Goal: Check status: Check status

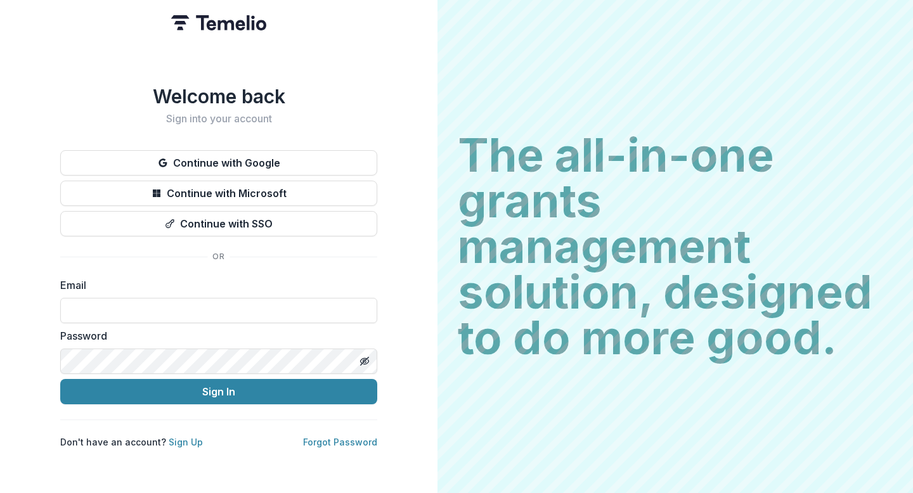
type input "*"
type input "**********"
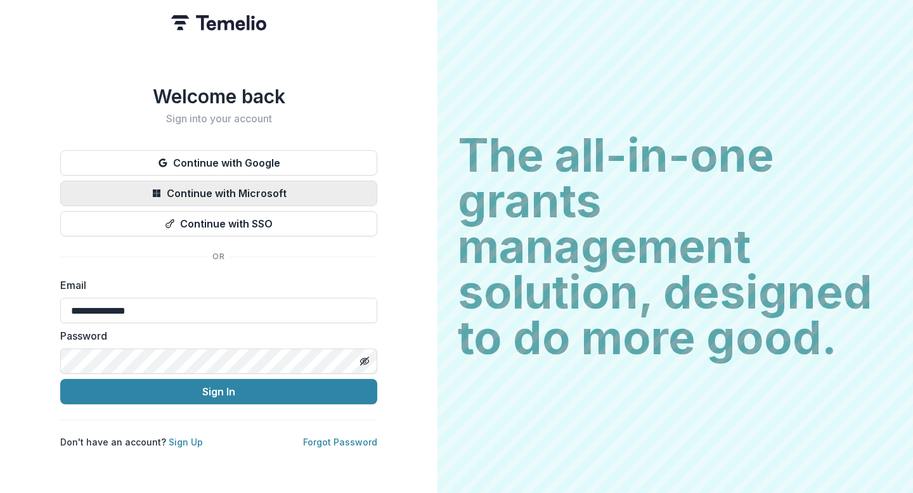
click at [194, 181] on button "Continue with Microsoft" at bounding box center [218, 193] width 317 height 25
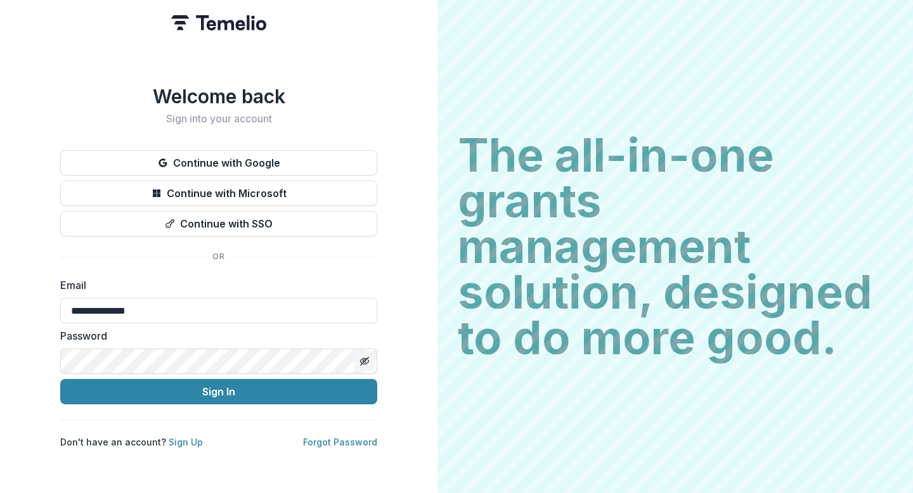
click at [363, 360] on icon "Toggle password visibility" at bounding box center [364, 361] width 3 height 3
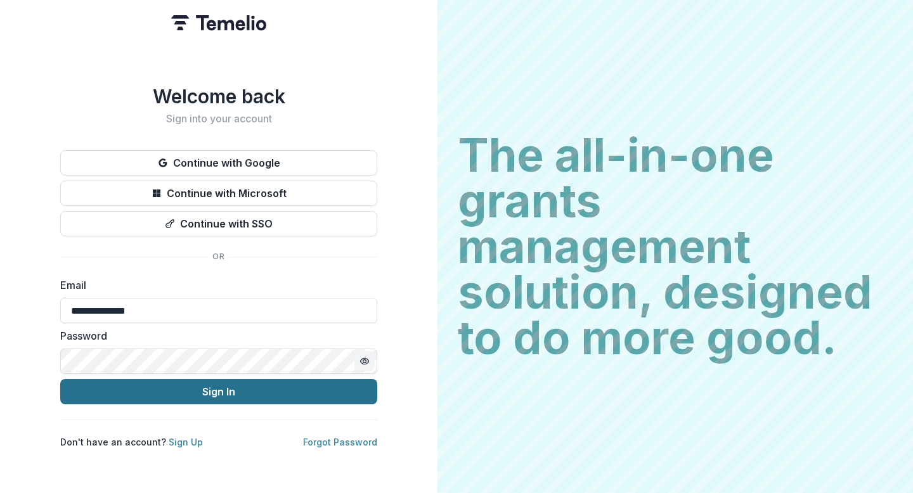
click at [269, 390] on button "Sign In" at bounding box center [218, 391] width 317 height 25
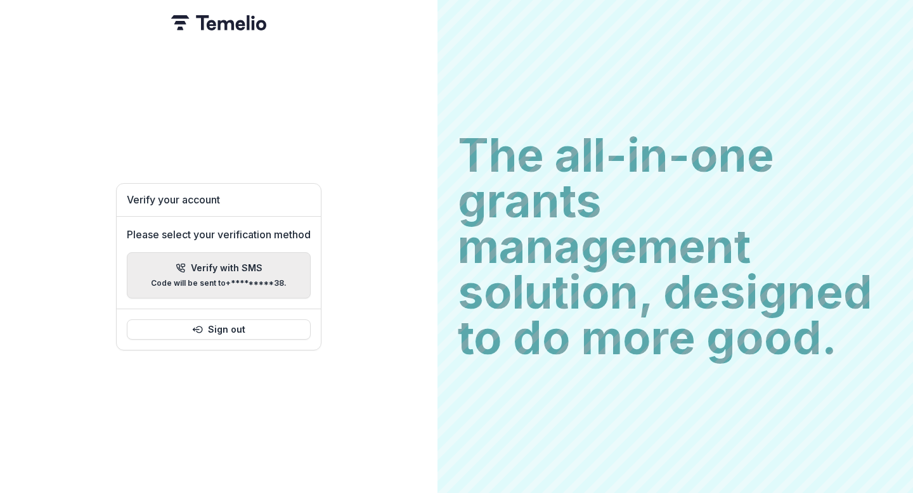
click at [191, 266] on div "Verify with SMS" at bounding box center [219, 268] width 87 height 11
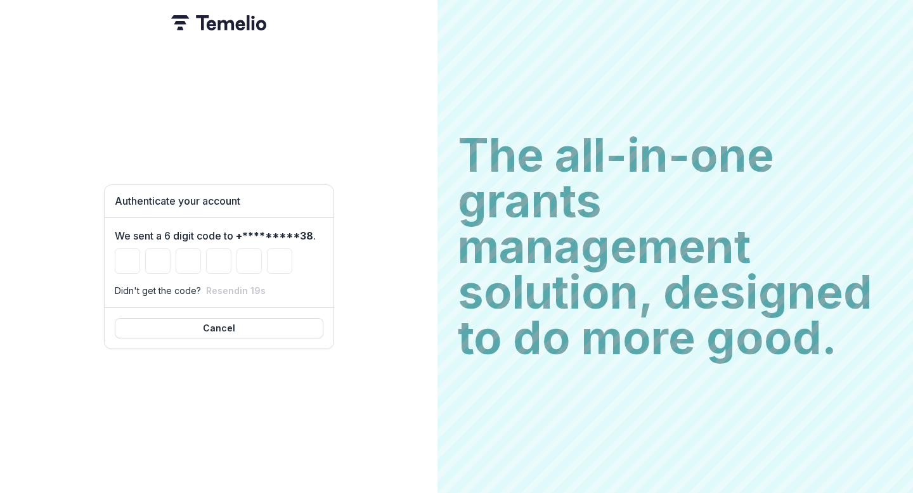
type input "*"
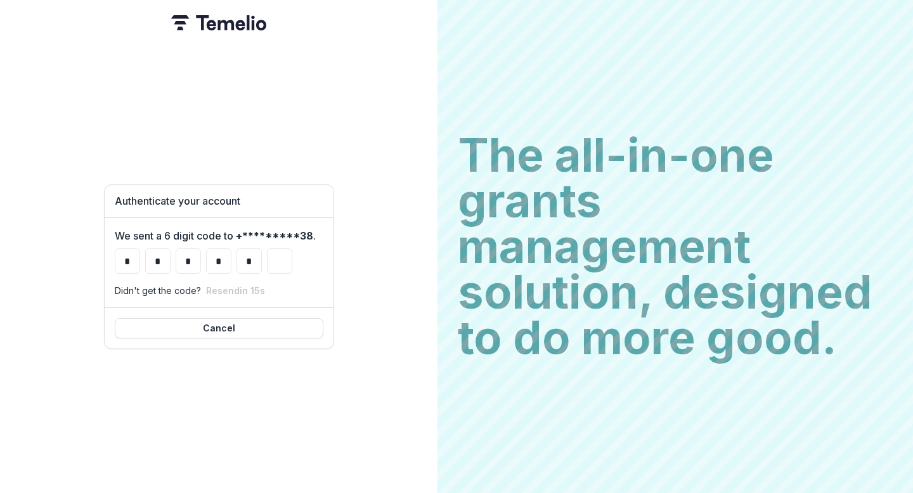
type input "*"
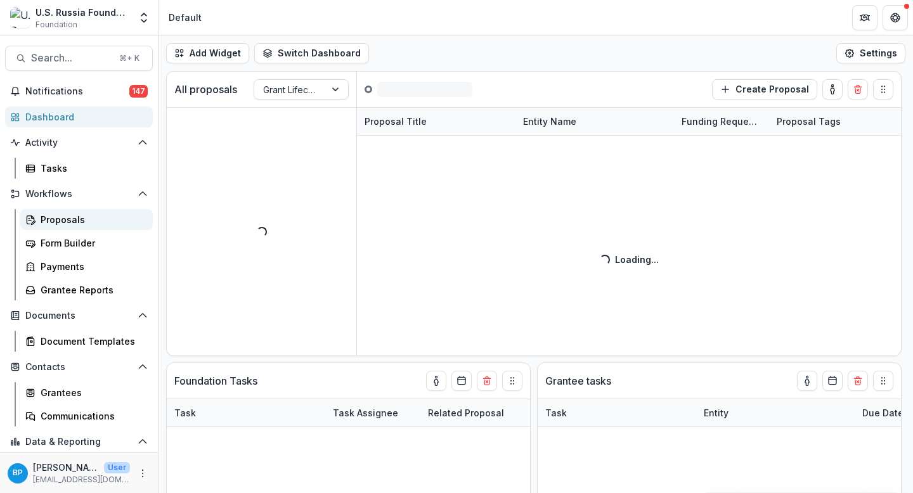
click at [82, 216] on div "Proposals" at bounding box center [92, 219] width 102 height 13
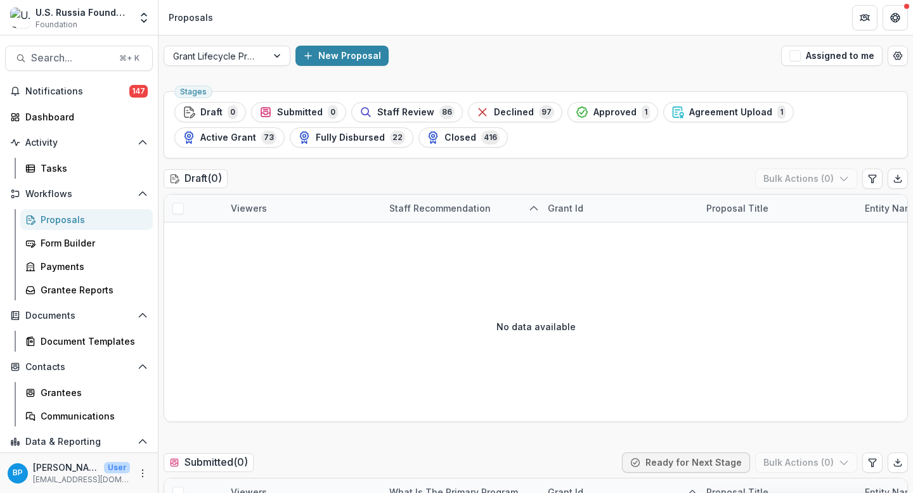
drag, startPoint x: 518, startPoint y: 113, endPoint x: 430, endPoint y: 103, distance: 88.0
click at [507, 117] on span "Declined" at bounding box center [514, 112] width 40 height 11
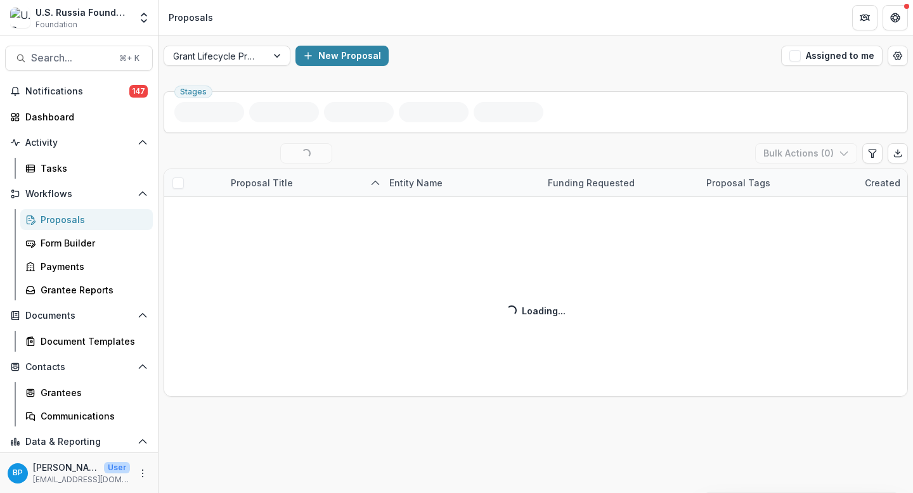
click at [430, 103] on ul "Stages" at bounding box center [535, 112] width 723 height 20
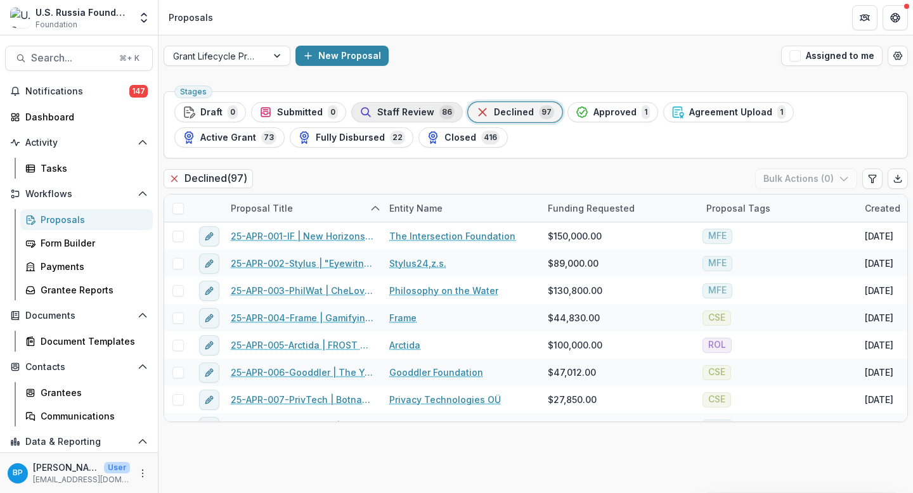
click at [423, 113] on span "Staff Review" at bounding box center [405, 112] width 57 height 11
